Goal: Task Accomplishment & Management: Complete application form

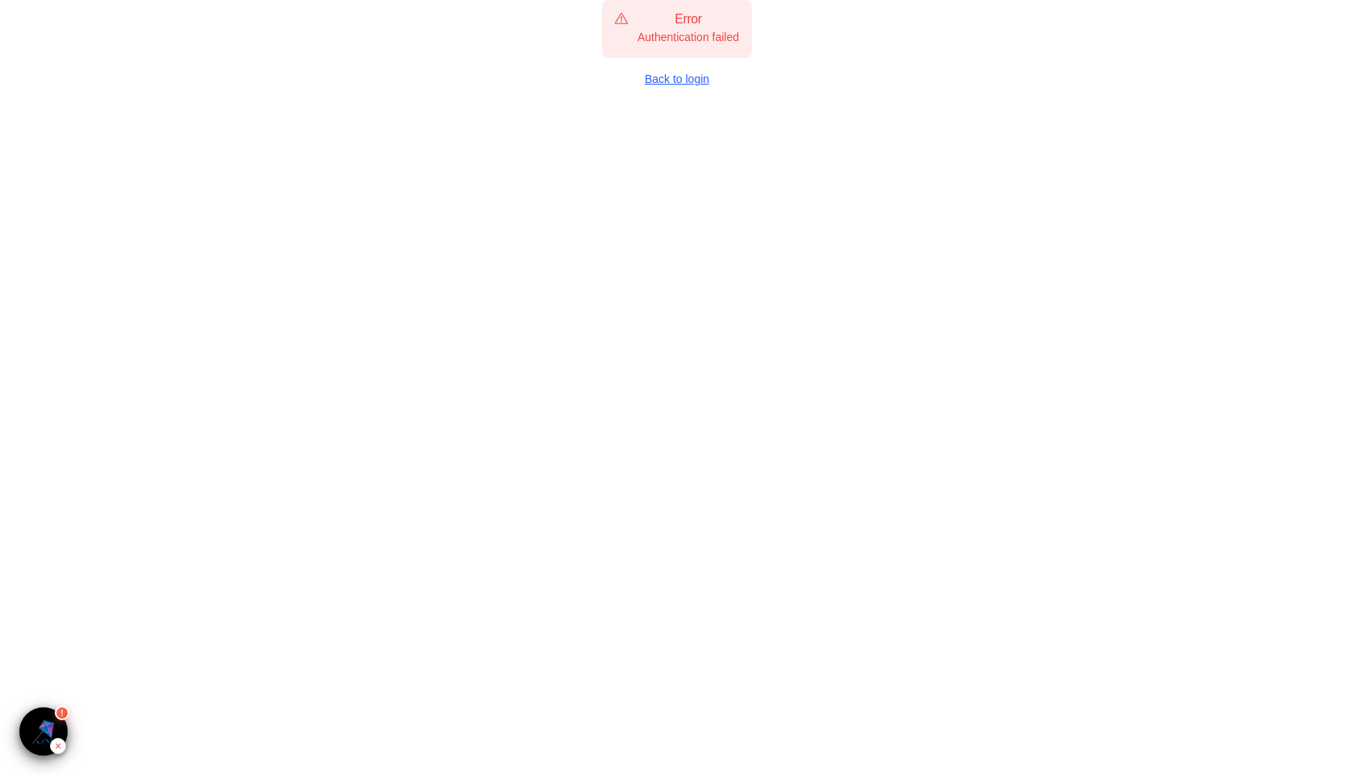
click at [654, 86] on link "Back to login" at bounding box center [677, 79] width 150 height 16
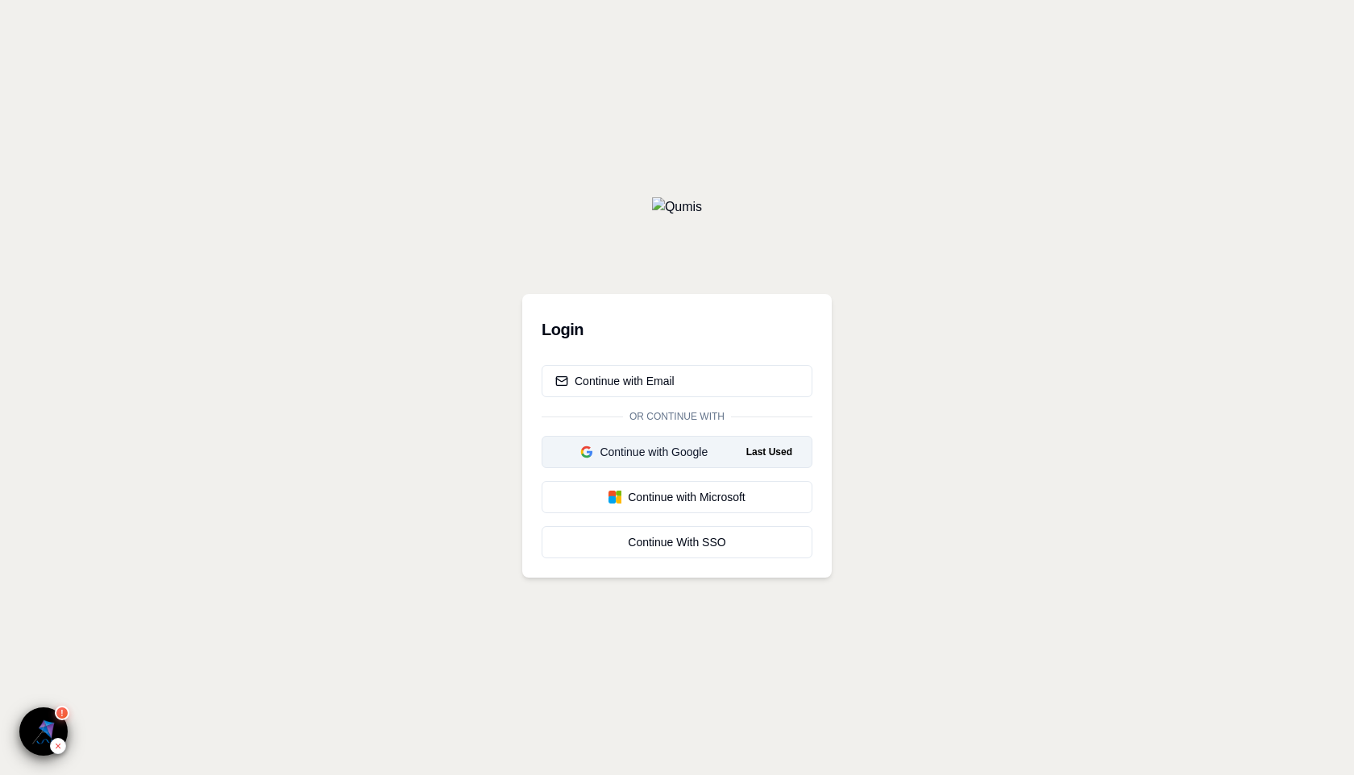
click at [655, 454] on div "Continue with Google" at bounding box center [644, 452] width 178 height 16
